Goal: Task Accomplishment & Management: Manage account settings

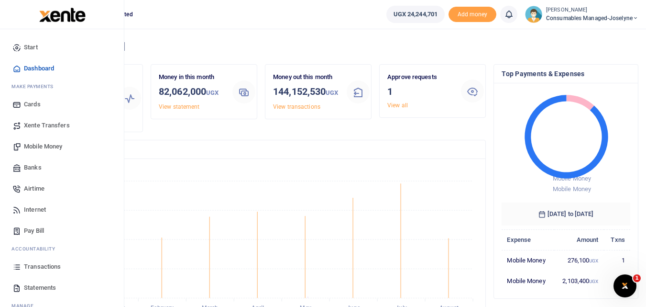
click at [14, 265] on icon at bounding box center [16, 266] width 9 height 9
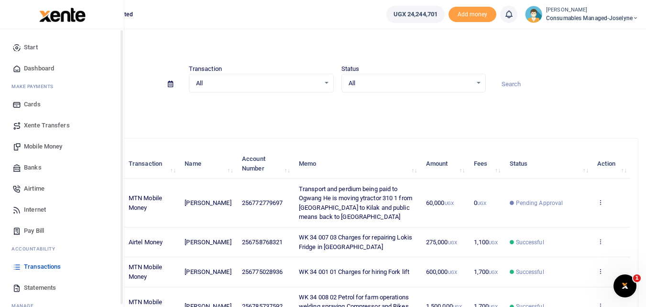
click at [18, 268] on icon at bounding box center [16, 266] width 9 height 9
click at [34, 284] on span "Statements" at bounding box center [40, 288] width 32 height 10
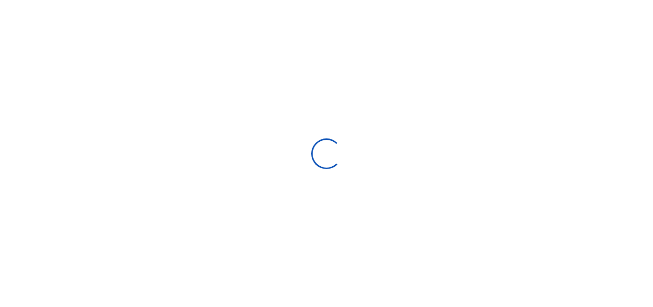
select select "ALL"
type input "07/27/2025 - 08/25/2025"
